Goal: Communication & Community: Answer question/provide support

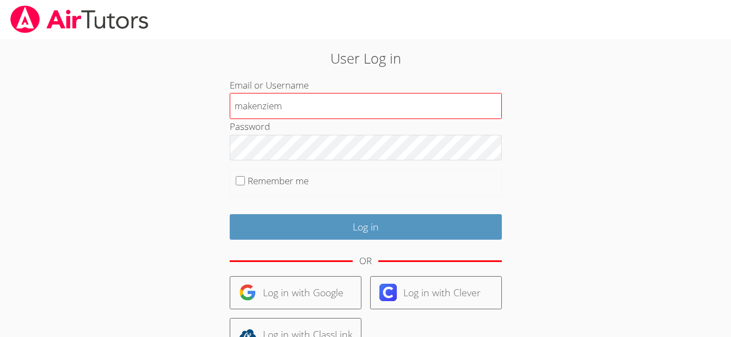
click at [238, 112] on input "makenziem" at bounding box center [366, 106] width 272 height 26
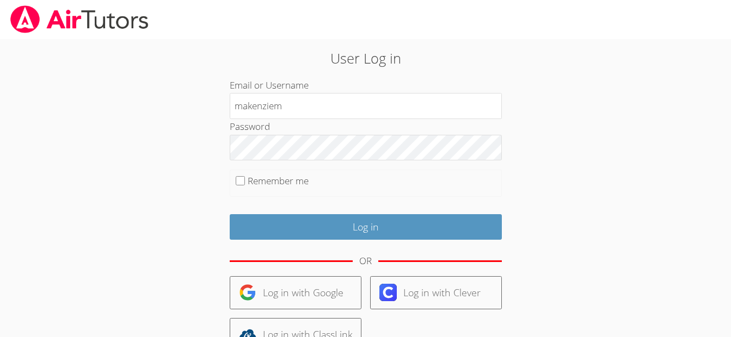
type input "justinm"
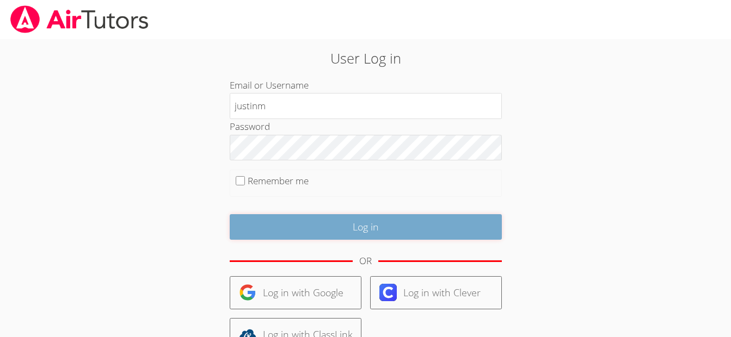
click at [323, 230] on input "Log in" at bounding box center [366, 227] width 272 height 26
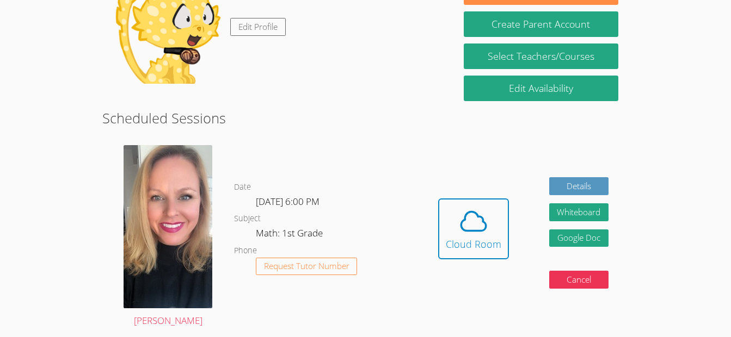
scroll to position [131, 0]
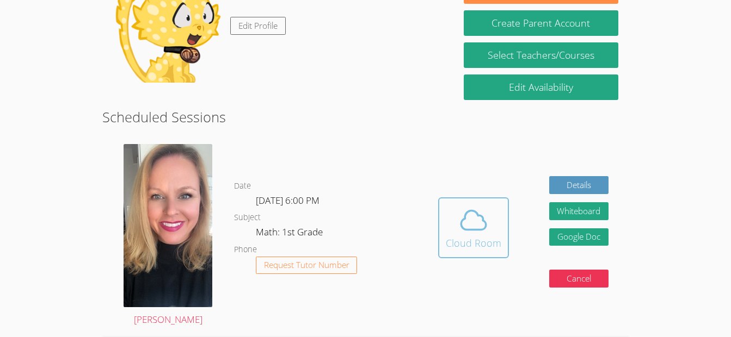
click at [441, 210] on button "Cloud Room" at bounding box center [473, 228] width 71 height 61
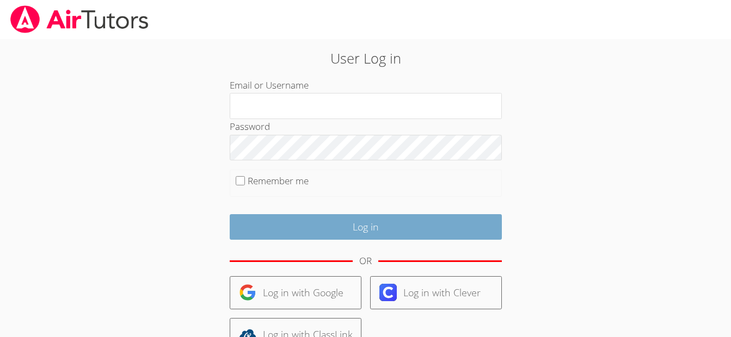
type input "justinm"
click at [316, 222] on input "Log in" at bounding box center [366, 227] width 272 height 26
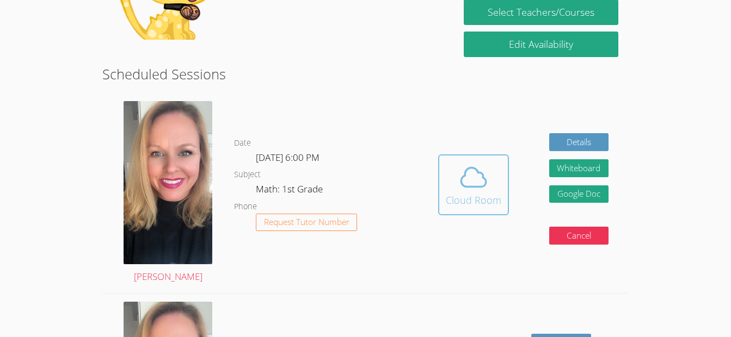
scroll to position [174, 0]
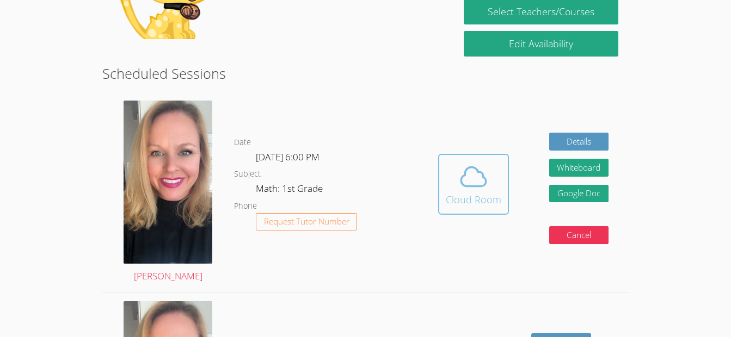
click at [466, 177] on icon at bounding box center [473, 177] width 30 height 30
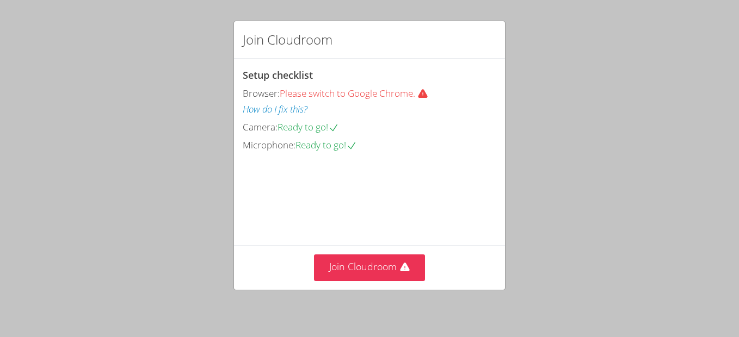
scroll to position [72, 0]
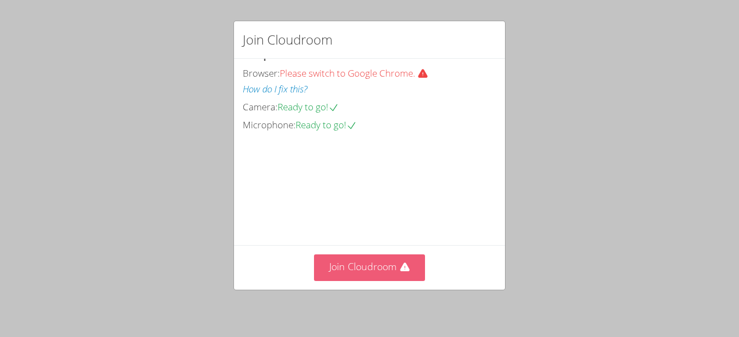
click at [392, 274] on button "Join Cloudroom" at bounding box center [370, 268] width 112 height 27
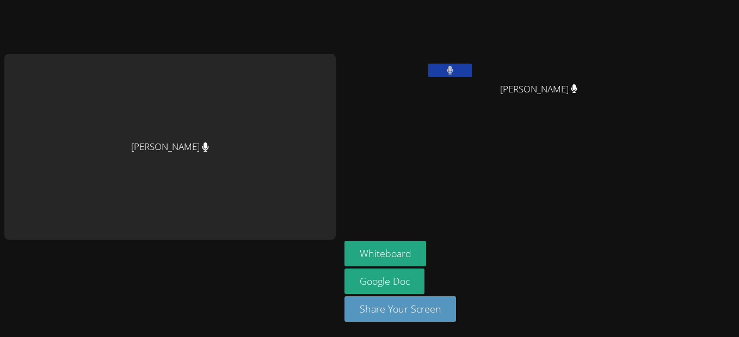
click at [452, 64] on button at bounding box center [450, 71] width 44 height 14
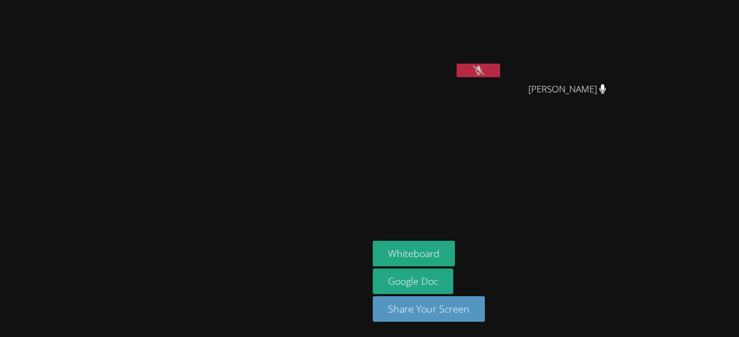
click at [484, 67] on icon at bounding box center [478, 70] width 11 height 9
click at [500, 67] on button at bounding box center [479, 71] width 44 height 14
click at [484, 67] on icon at bounding box center [478, 70] width 11 height 9
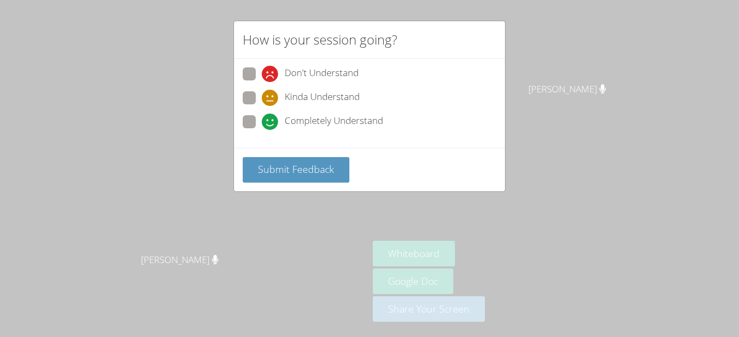
click at [350, 69] on span "Don't Understand" at bounding box center [322, 74] width 74 height 16
click at [271, 69] on input "Don't Understand" at bounding box center [266, 71] width 9 height 9
radio input "true"
click at [358, 115] on span "Completely Understand" at bounding box center [334, 122] width 98 height 16
click at [271, 115] on input "Completely Understand" at bounding box center [266, 119] width 9 height 9
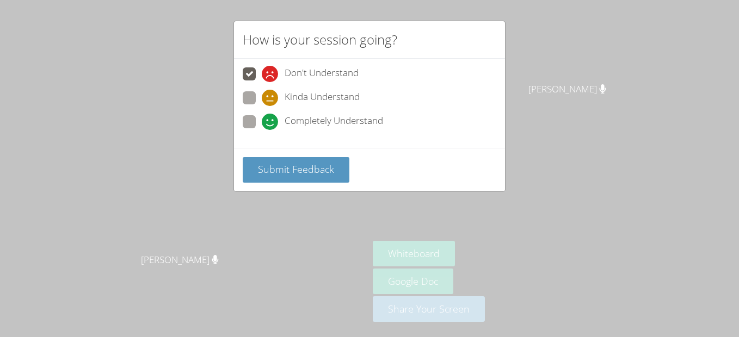
radio input "true"
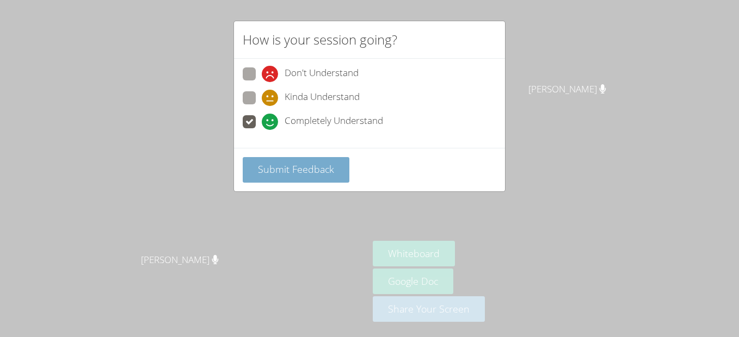
click at [335, 169] on button "Submit Feedback" at bounding box center [296, 170] width 107 height 26
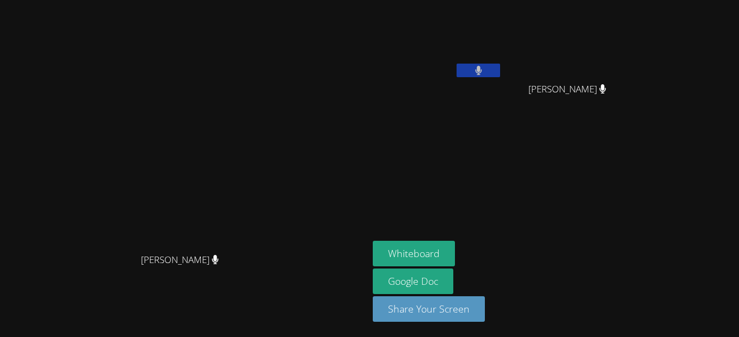
drag, startPoint x: 335, startPoint y: 169, endPoint x: 369, endPoint y: 174, distance: 34.6
